Goal: Information Seeking & Learning: Learn about a topic

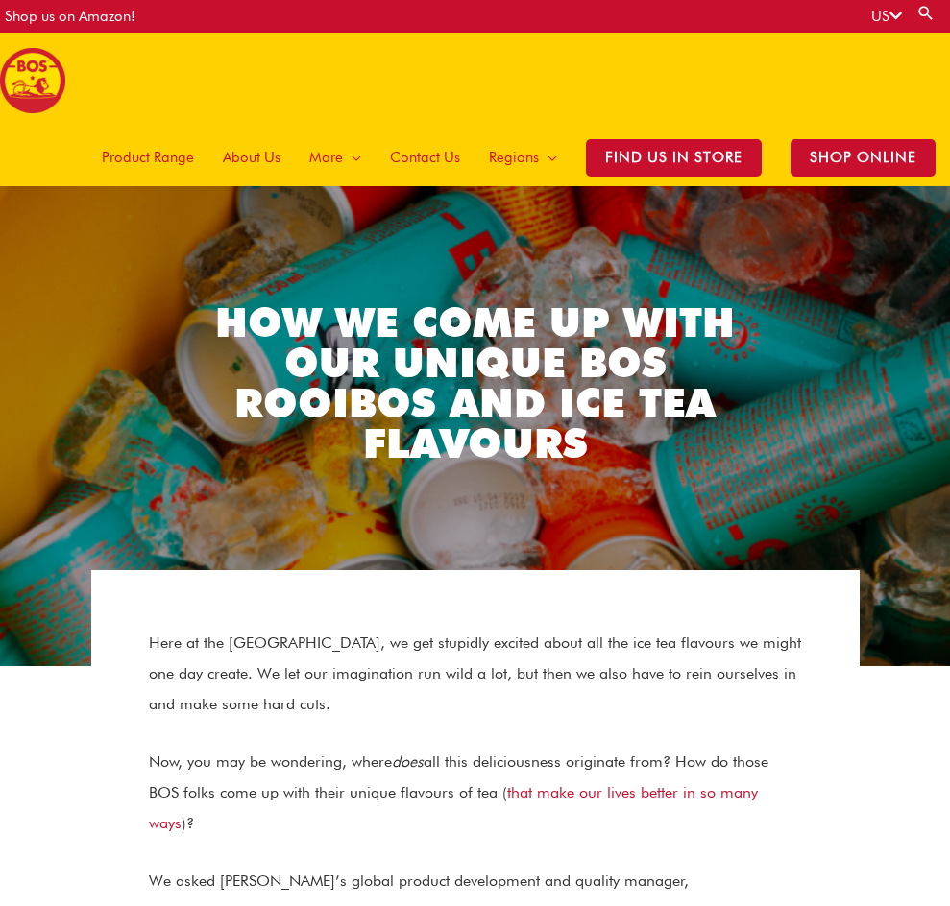
click at [266, 129] on span "About Us" at bounding box center [252, 158] width 58 height 58
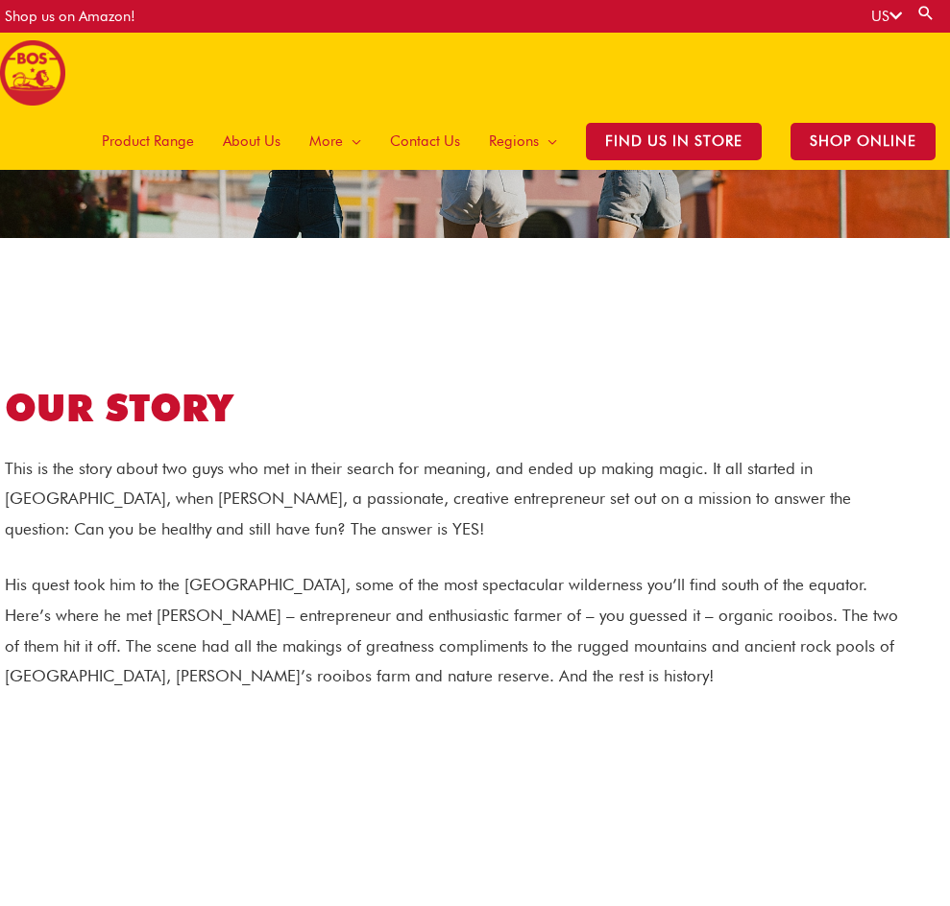
scroll to position [272, 0]
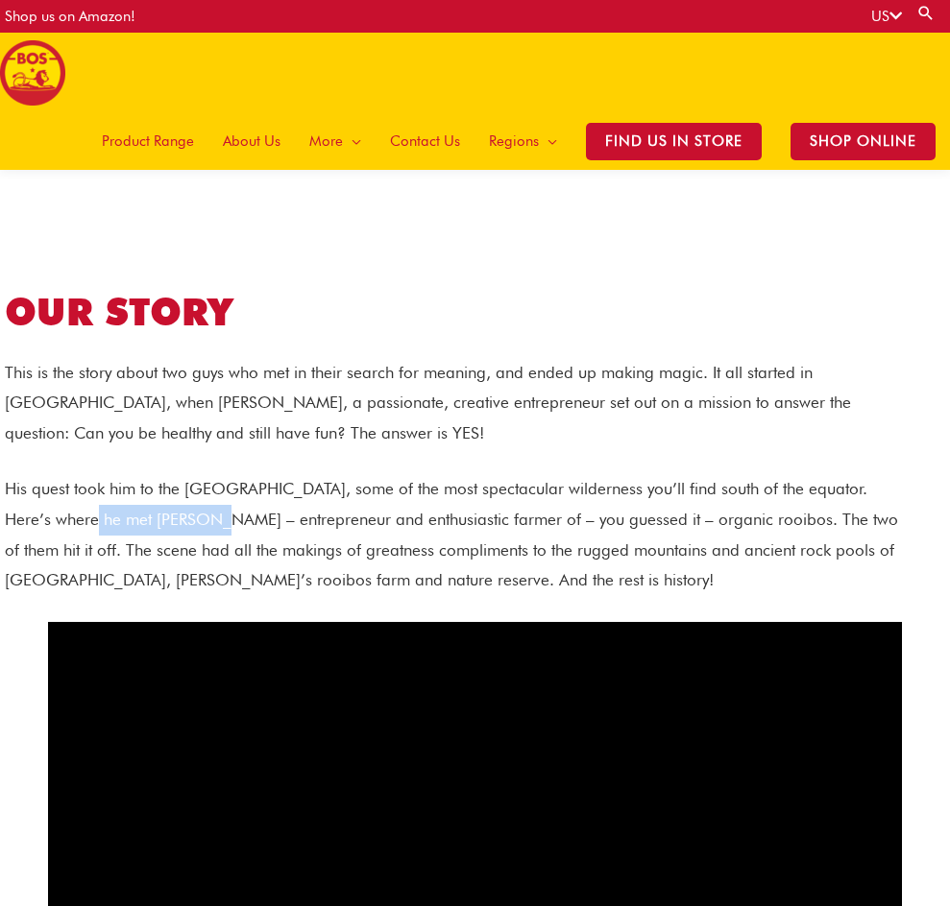
drag, startPoint x: 180, startPoint y: 522, endPoint x: 61, endPoint y: 518, distance: 118.2
click at [61, 518] on p "His quest took him to the Cederberg, some of the most spectacular wilderness yo…" at bounding box center [453, 534] width 897 height 121
copy p "Richard Bowsher"
drag, startPoint x: 210, startPoint y: 404, endPoint x: 98, endPoint y: 404, distance: 112.3
click at [98, 404] on p "This is the story about two guys who met in their search for meaning, and ended…" at bounding box center [453, 403] width 897 height 91
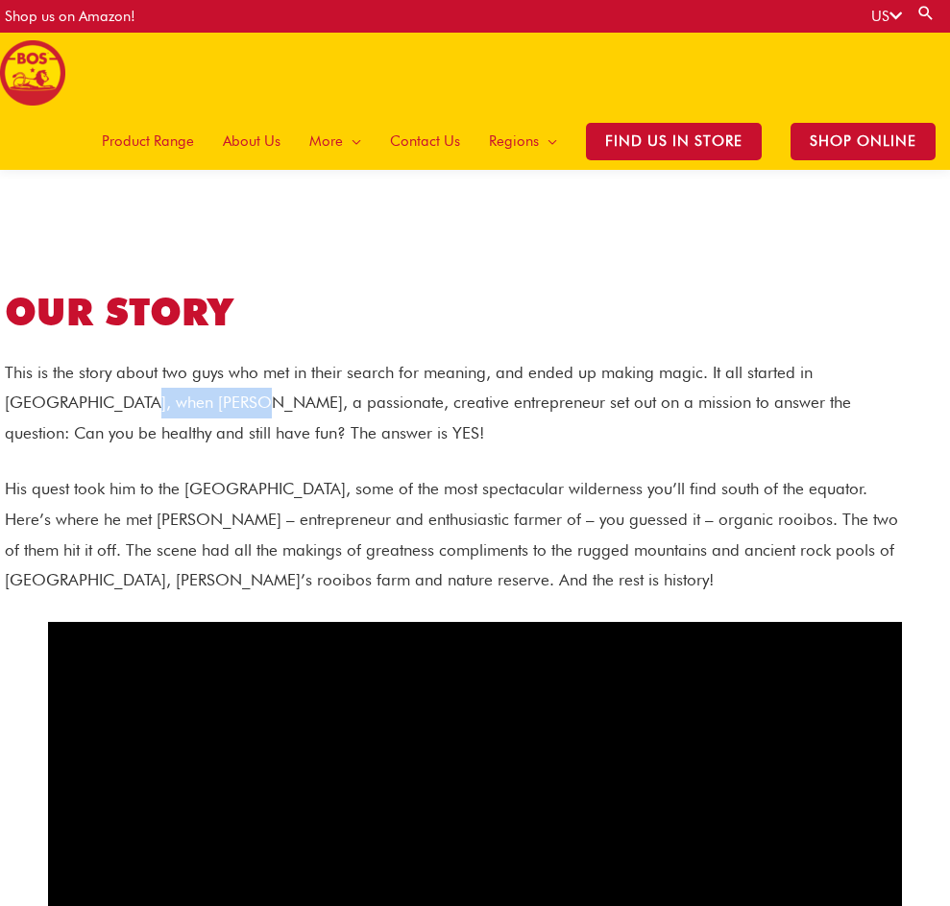
copy p "Grant Rushmere"
